Goal: Task Accomplishment & Management: Use online tool/utility

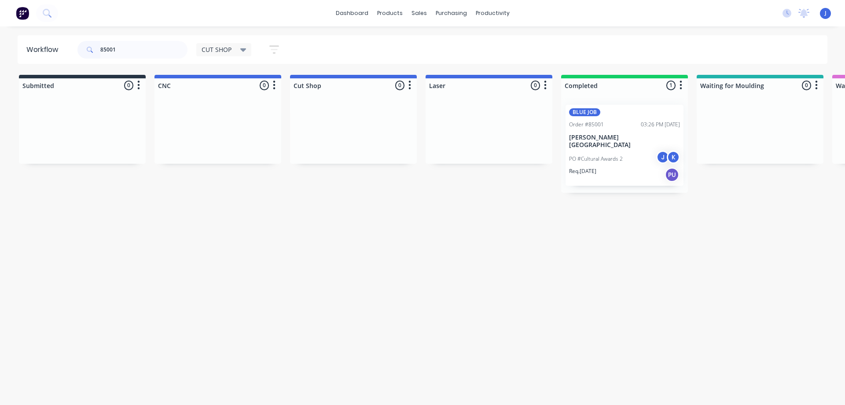
click at [206, 47] on span "CUT SHOP" at bounding box center [217, 49] width 30 height 9
click at [244, 112] on button "None" at bounding box center [250, 115] width 94 height 10
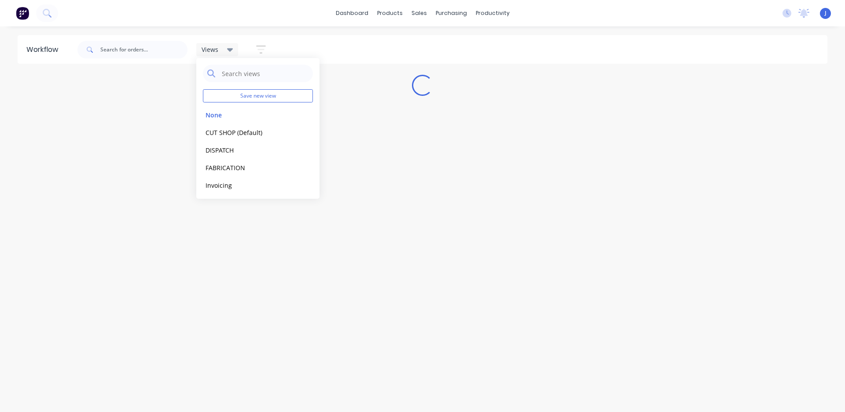
click at [223, 48] on div "Views" at bounding box center [218, 50] width 32 height 8
click at [226, 53] on div "Views" at bounding box center [218, 50] width 32 height 8
click at [234, 134] on button "CUT SHOP (Default)" at bounding box center [250, 133] width 94 height 10
click at [142, 49] on input "text" at bounding box center [143, 50] width 87 height 18
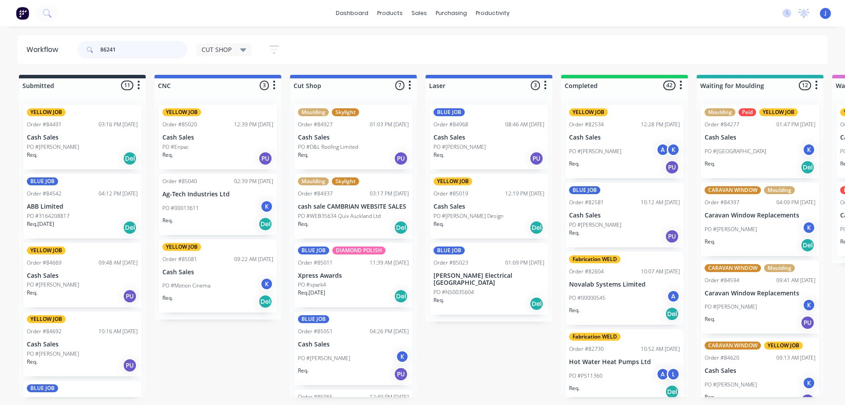
type input "86241"
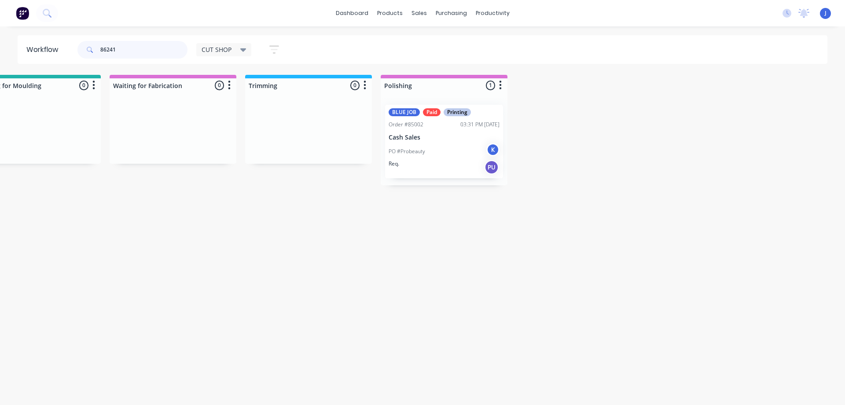
scroll to position [0, 728]
click at [433, 151] on div "PO #Probeauty K" at bounding box center [438, 151] width 111 height 17
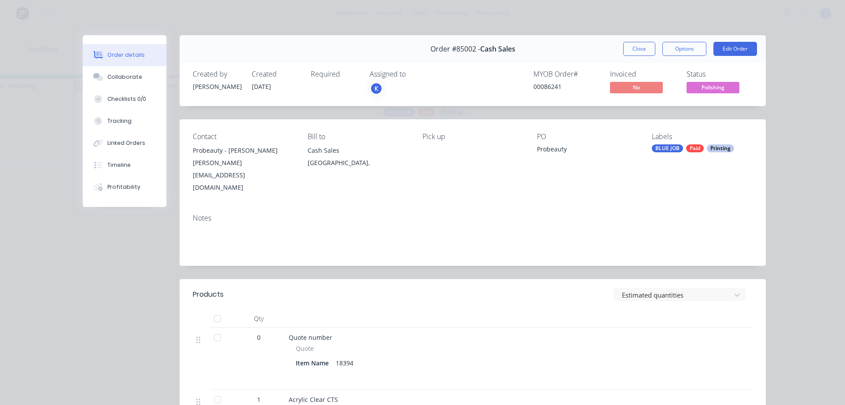
click at [394, 86] on div "K" at bounding box center [414, 88] width 88 height 13
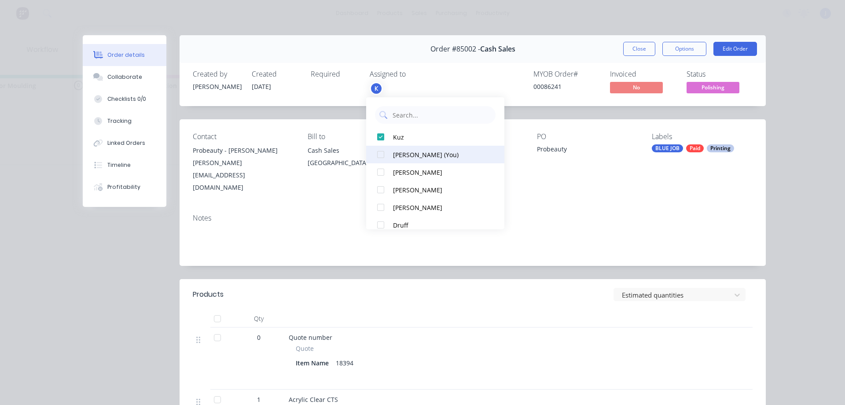
click at [412, 152] on div "[PERSON_NAME] (You)" at bounding box center [439, 154] width 93 height 9
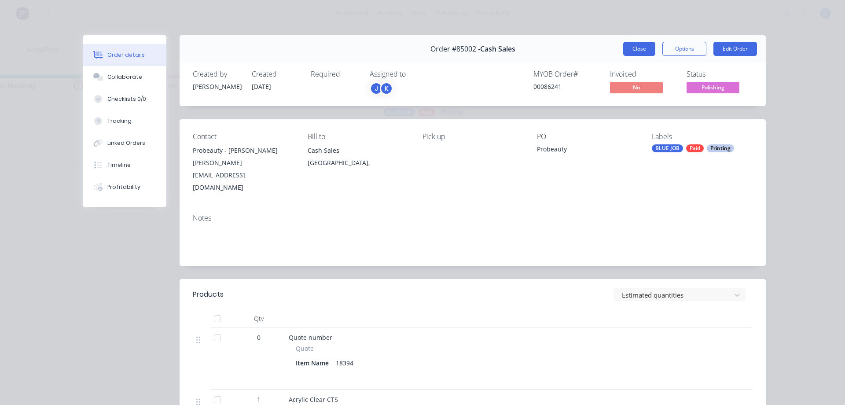
click at [632, 52] on button "Close" at bounding box center [639, 49] width 32 height 14
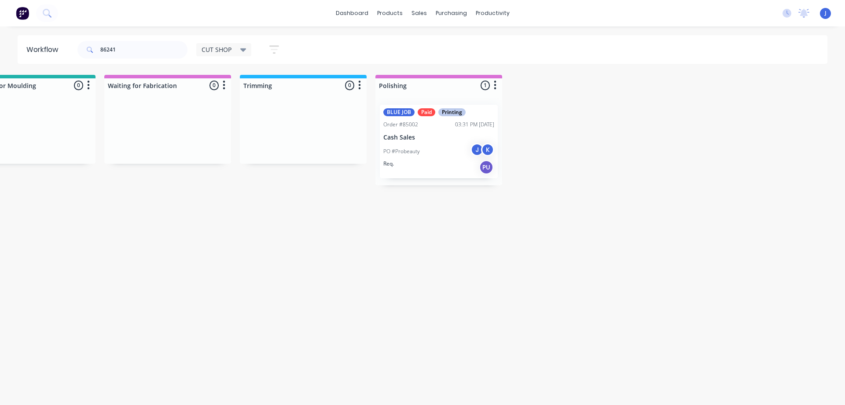
click at [464, 130] on div "BLUE JOB Paid Printing Order #85002 03:31 PM [DATE] Cash Sales PO #Probeauty J …" at bounding box center [439, 142] width 118 height 74
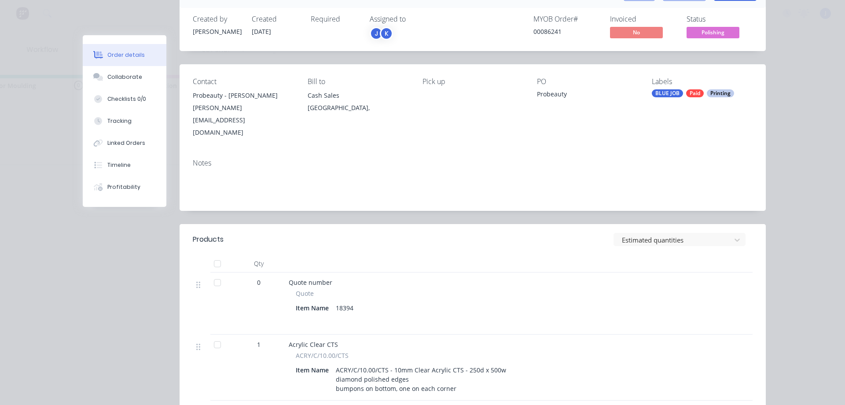
scroll to position [0, 0]
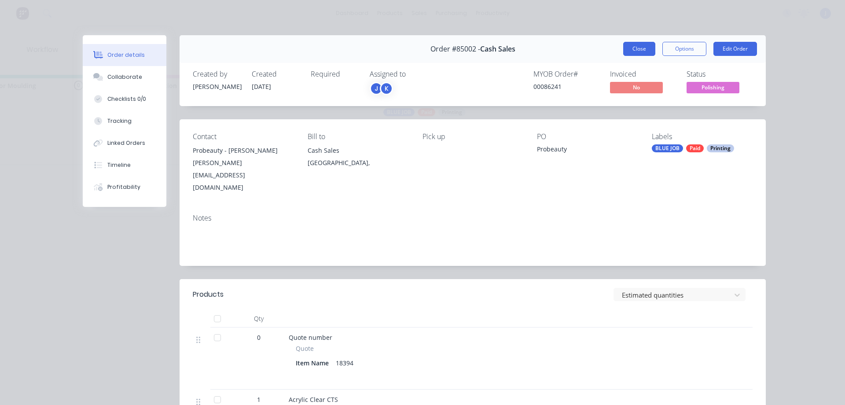
click at [632, 47] on button "Close" at bounding box center [639, 49] width 32 height 14
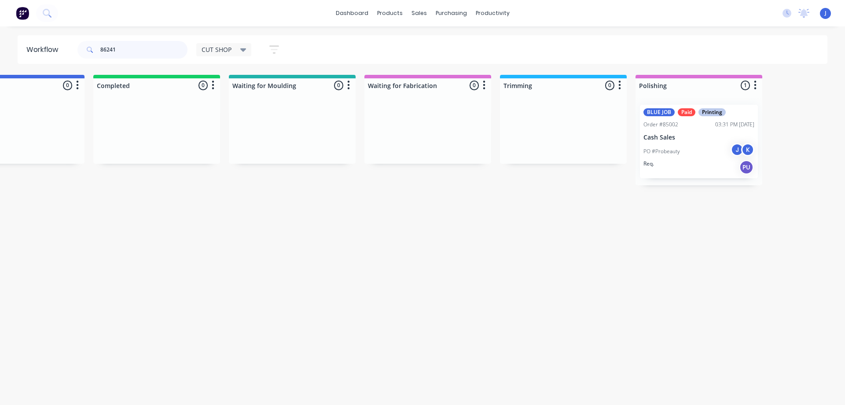
scroll to position [0, 472]
click at [228, 54] on div "CUT SHOP" at bounding box center [223, 49] width 55 height 13
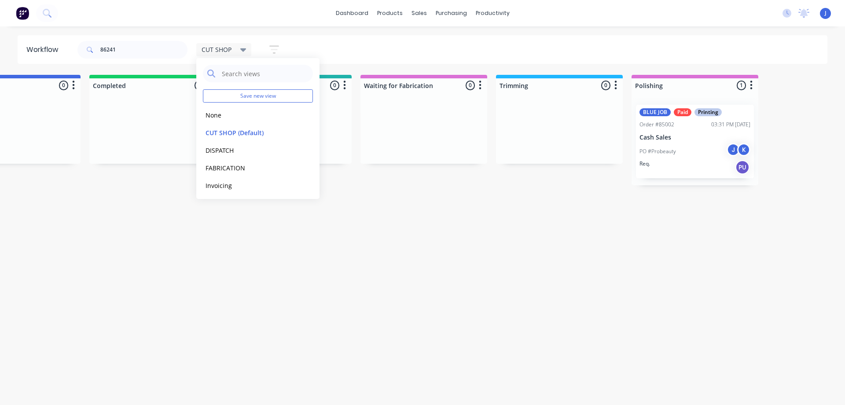
click at [227, 50] on span "CUT SHOP" at bounding box center [217, 49] width 30 height 9
